Goal: Transaction & Acquisition: Download file/media

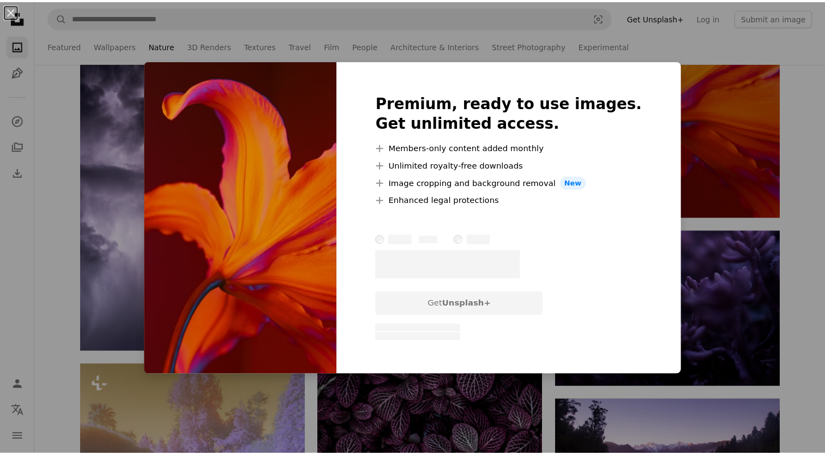
scroll to position [2781, 0]
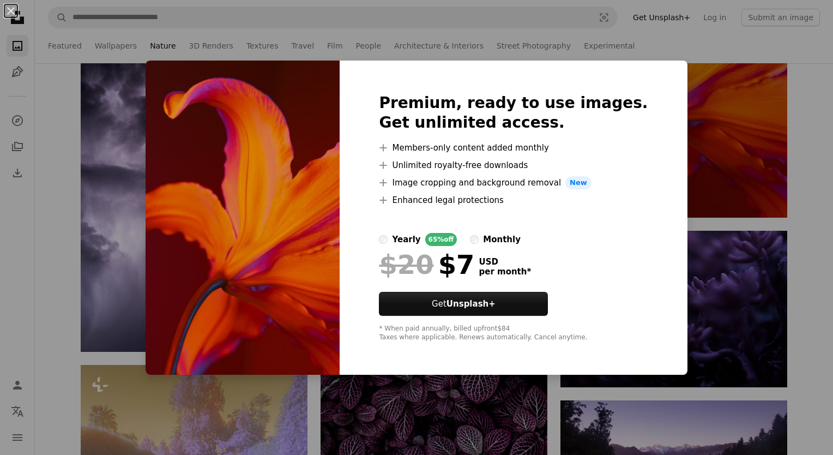
drag, startPoint x: 706, startPoint y: 85, endPoint x: 518, endPoint y: 124, distance: 192.2
click at [701, 85] on div "An X shape Premium, ready to use images. Get unlimited access. A plus sign Memb…" at bounding box center [416, 227] width 833 height 455
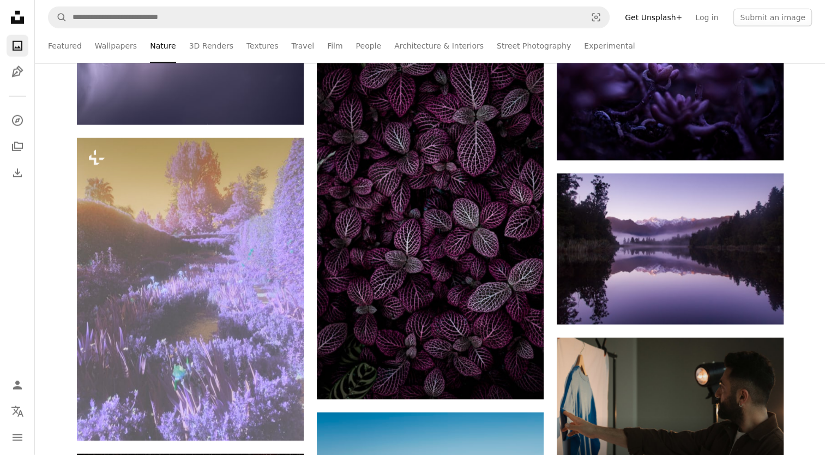
scroll to position [3163, 0]
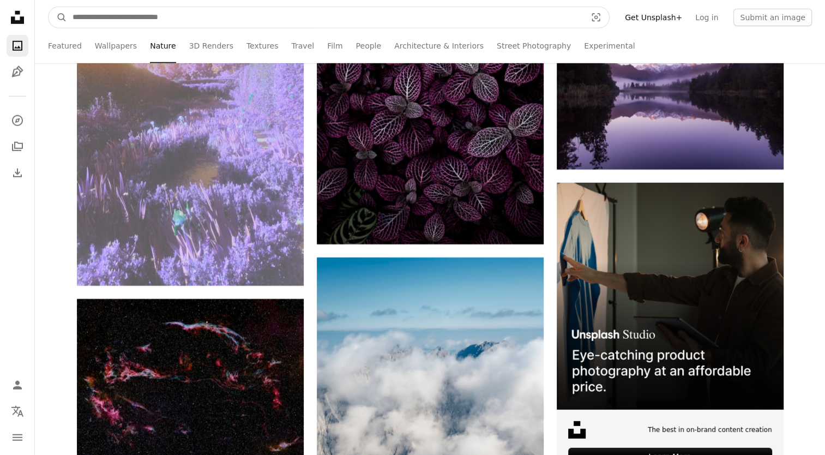
click at [334, 18] on input "Find visuals sitewide" at bounding box center [325, 17] width 516 height 21
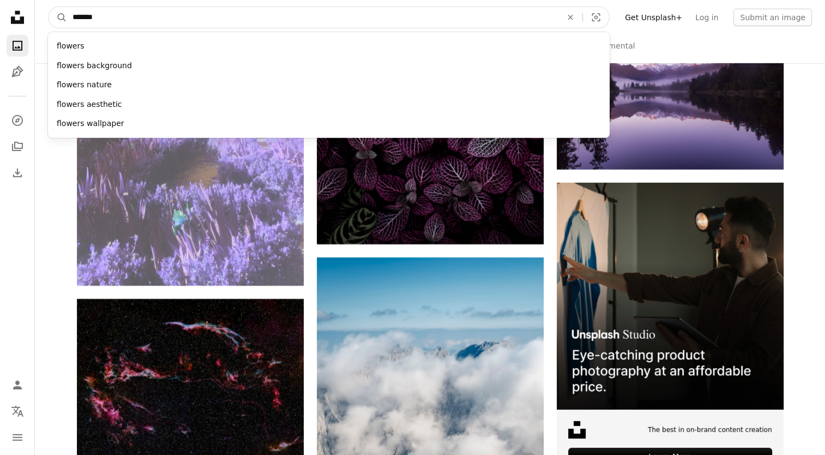
type input "*******"
click at [49, 7] on button "A magnifying glass" at bounding box center [58, 17] width 19 height 21
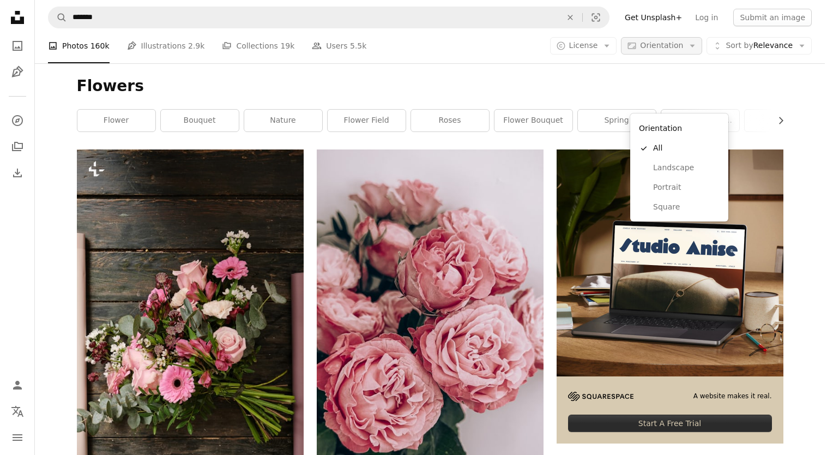
scroll to position [55, 0]
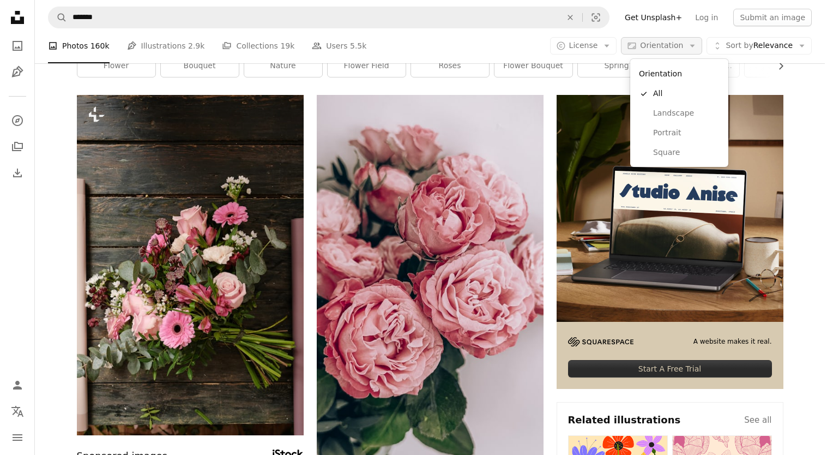
click at [667, 42] on span "Orientation" at bounding box center [661, 45] width 43 height 9
click at [673, 119] on link "Landscape" at bounding box center [679, 114] width 89 height 20
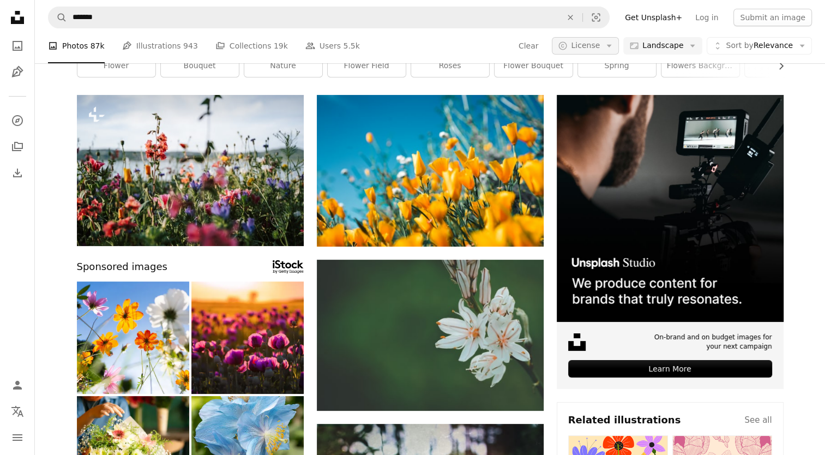
click at [600, 45] on span "License" at bounding box center [585, 45] width 29 height 9
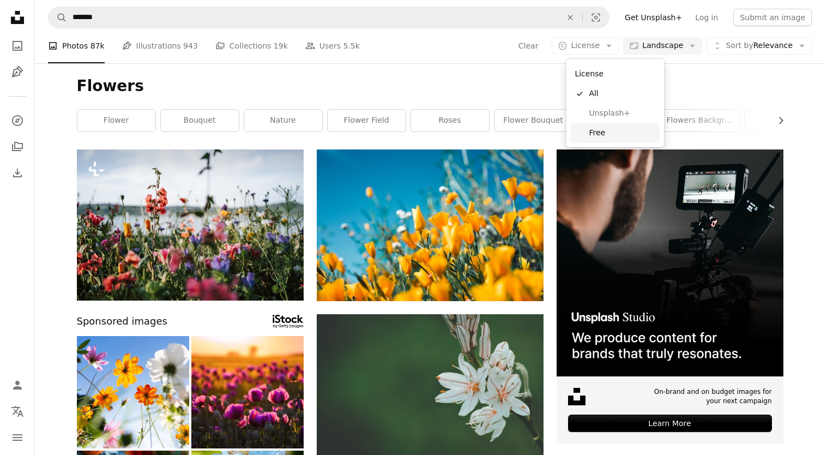
click at [596, 134] on span "Free" at bounding box center [622, 133] width 67 height 11
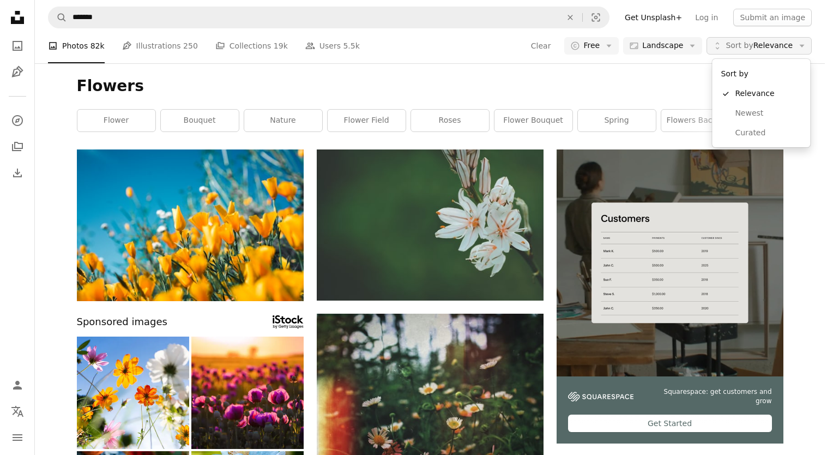
click at [761, 40] on span "Sort by Relevance" at bounding box center [759, 45] width 67 height 11
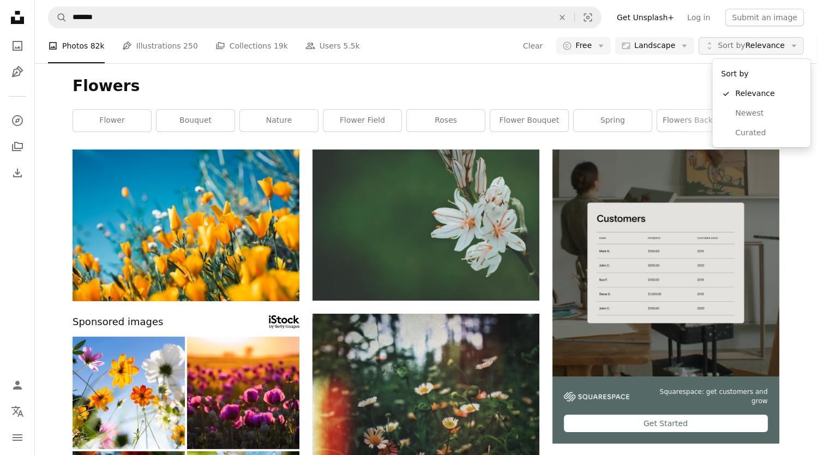
click at [761, 40] on span "Sort by Relevance" at bounding box center [751, 45] width 67 height 11
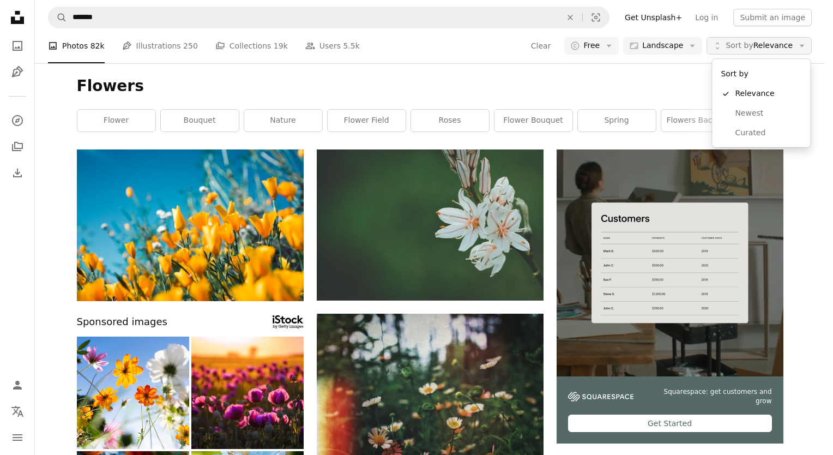
click at [761, 40] on span "Sort by Relevance" at bounding box center [759, 45] width 67 height 11
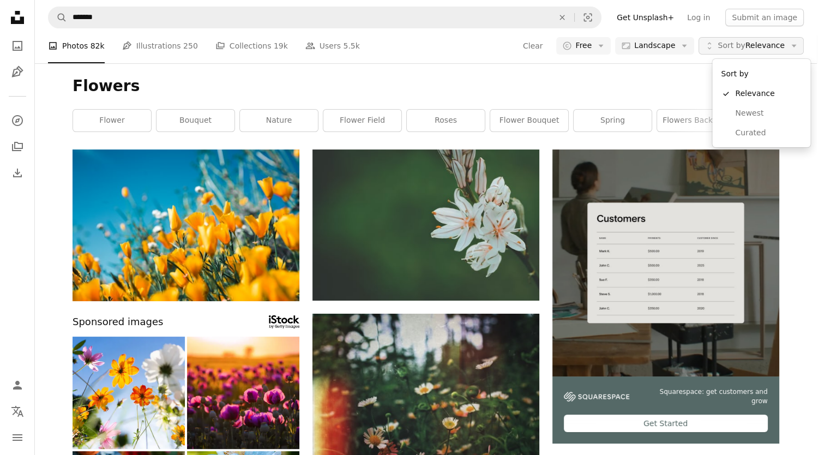
click at [761, 44] on span "Sort by Relevance" at bounding box center [751, 45] width 67 height 11
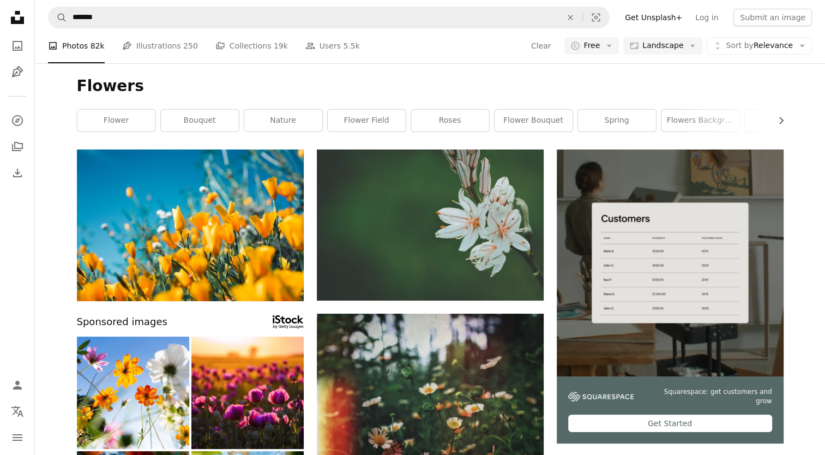
scroll to position [600, 0]
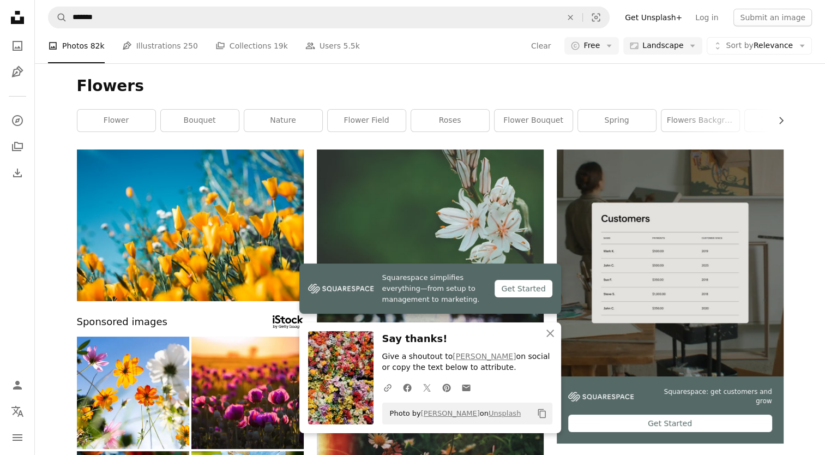
scroll to position [763, 0]
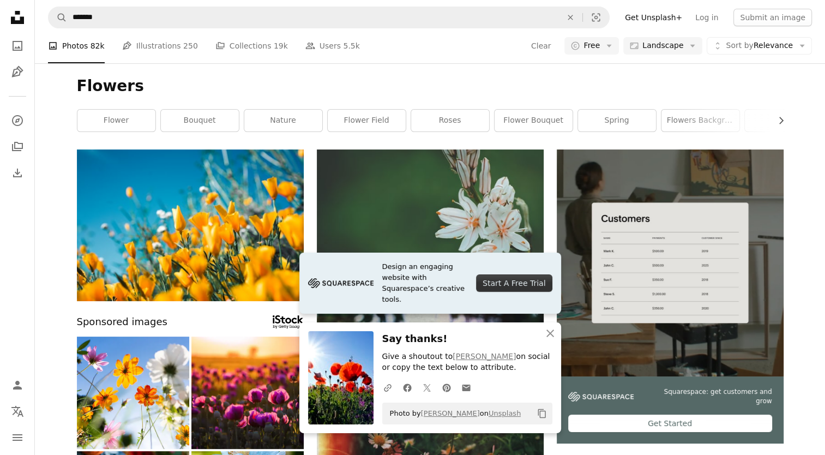
scroll to position [1036, 0]
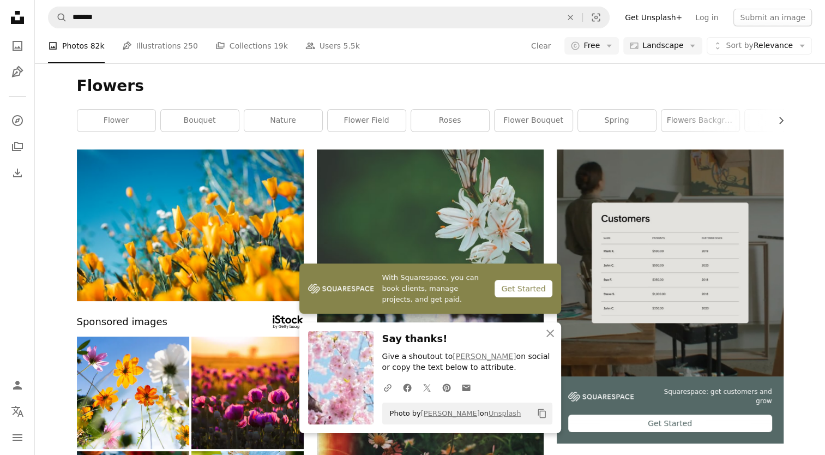
scroll to position [982, 0]
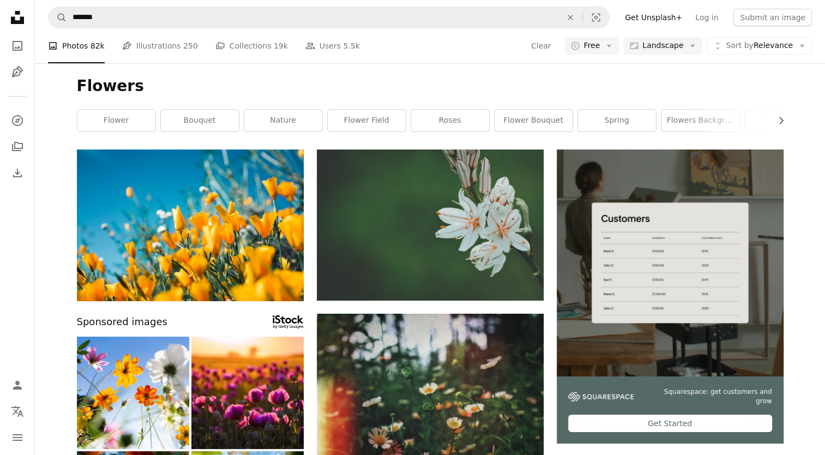
scroll to position [1309, 0]
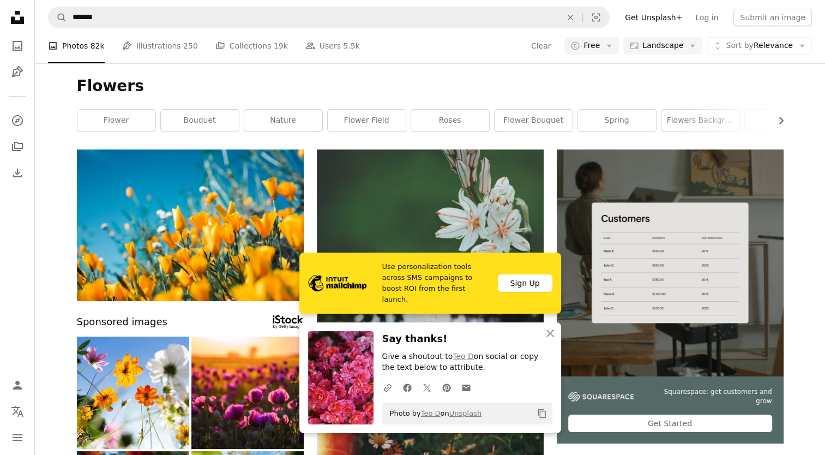
scroll to position [1091, 0]
